Goal: Task Accomplishment & Management: Manage account settings

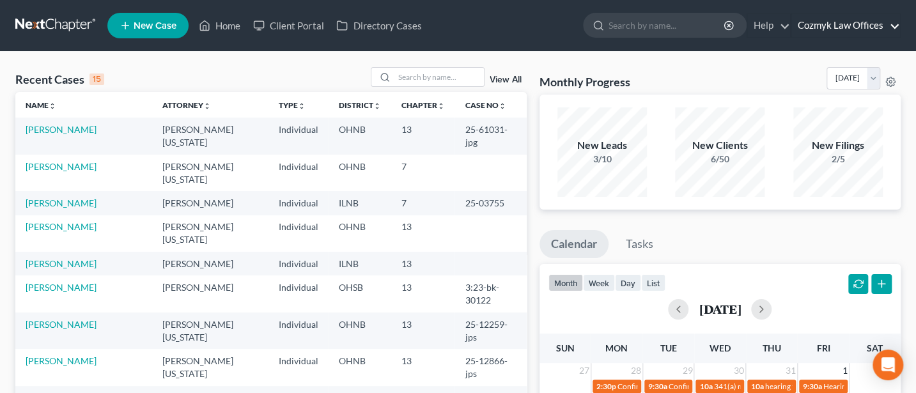
click at [835, 26] on link "Cozmyk Law Offices" at bounding box center [846, 25] width 109 height 23
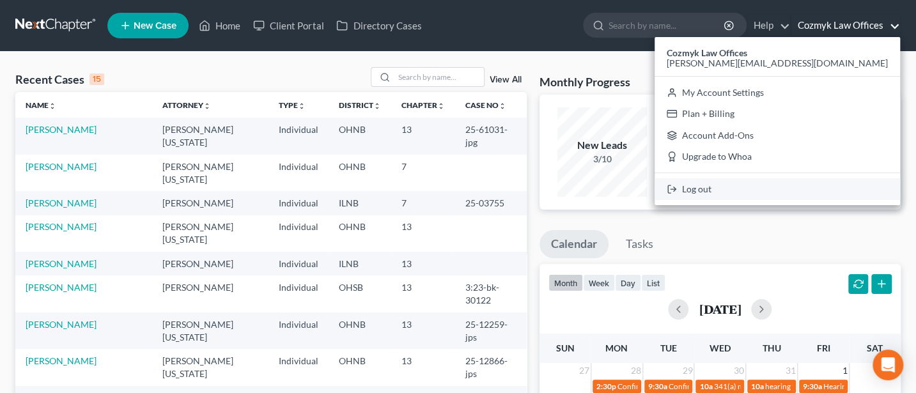
click at [828, 189] on link "Log out" at bounding box center [778, 189] width 246 height 22
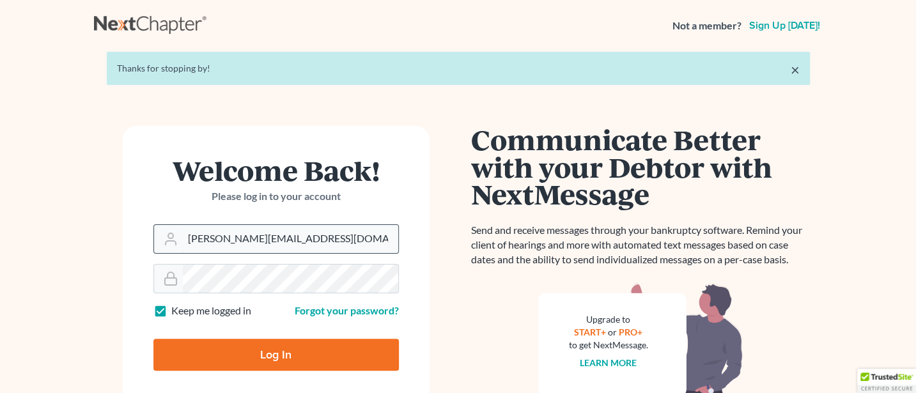
click at [299, 246] on input "[PERSON_NAME][EMAIL_ADDRESS][DOMAIN_NAME]" at bounding box center [291, 239] width 216 height 28
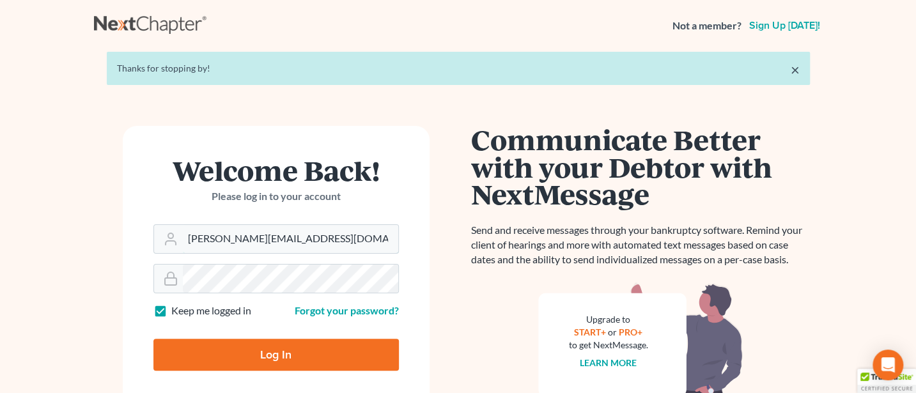
type input "[PERSON_NAME][EMAIL_ADDRESS][DOMAIN_NAME]"
click at [273, 356] on input "Log In" at bounding box center [276, 355] width 246 height 32
type input "Thinking..."
